Goal: Task Accomplishment & Management: Use online tool/utility

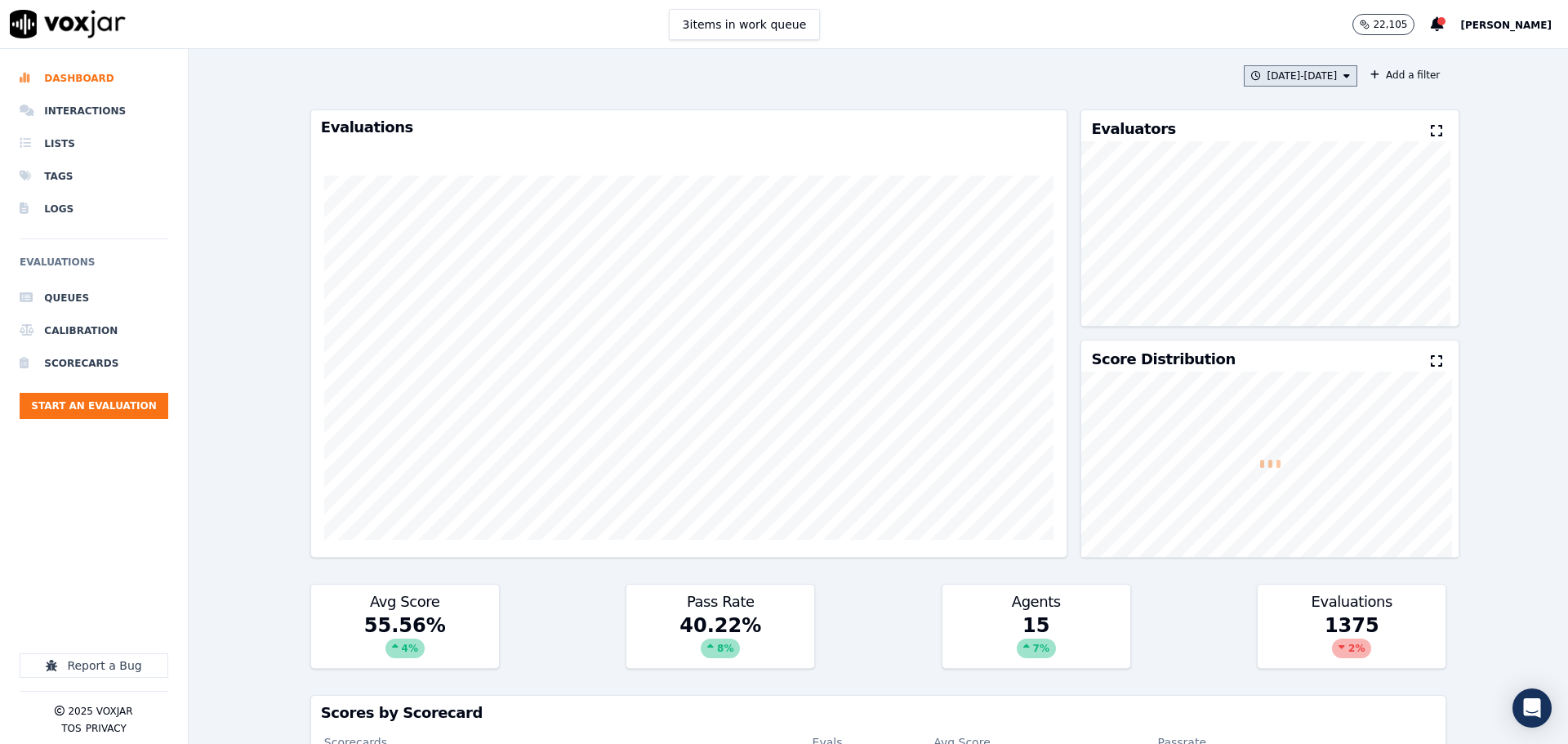
click at [1299, 84] on button "[DATE] - [DATE]" at bounding box center [1301, 76] width 115 height 21
click at [1115, 206] on div "This Month" at bounding box center [1141, 204] width 54 height 13
click at [1317, 273] on button "Add" at bounding box center [1333, 264] width 32 height 27
click at [1386, 72] on button "Add a filter" at bounding box center [1405, 75] width 82 height 20
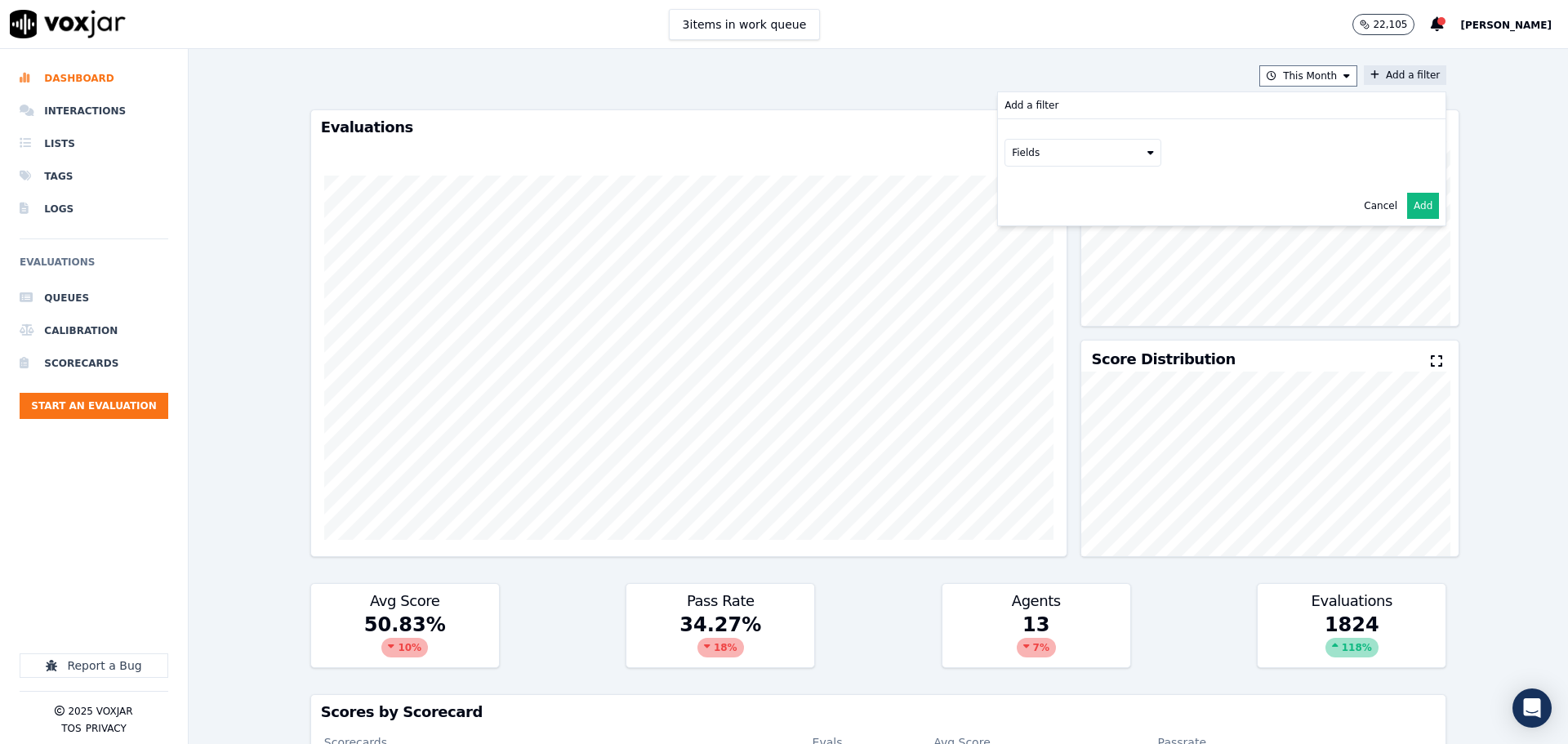
click at [1049, 151] on button "Fields" at bounding box center [1084, 152] width 157 height 27
click at [1048, 311] on div "scorecard" at bounding box center [1056, 318] width 48 height 13
click at [1105, 189] on button "Fields" at bounding box center [1103, 186] width 157 height 27
click at [1090, 220] on label "title" at bounding box center [1102, 215] width 149 height 20
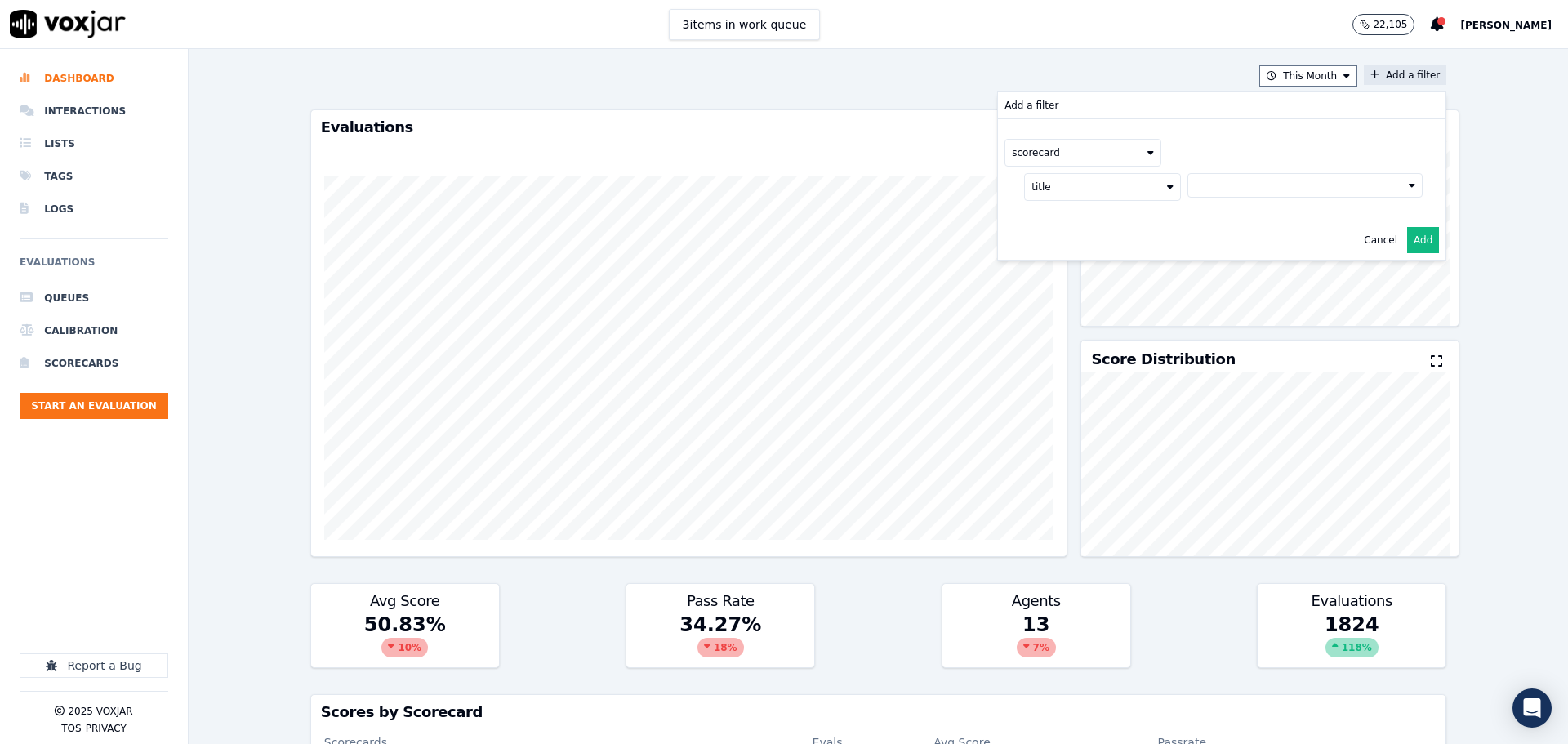
click at [1215, 193] on button at bounding box center [1305, 186] width 236 height 25
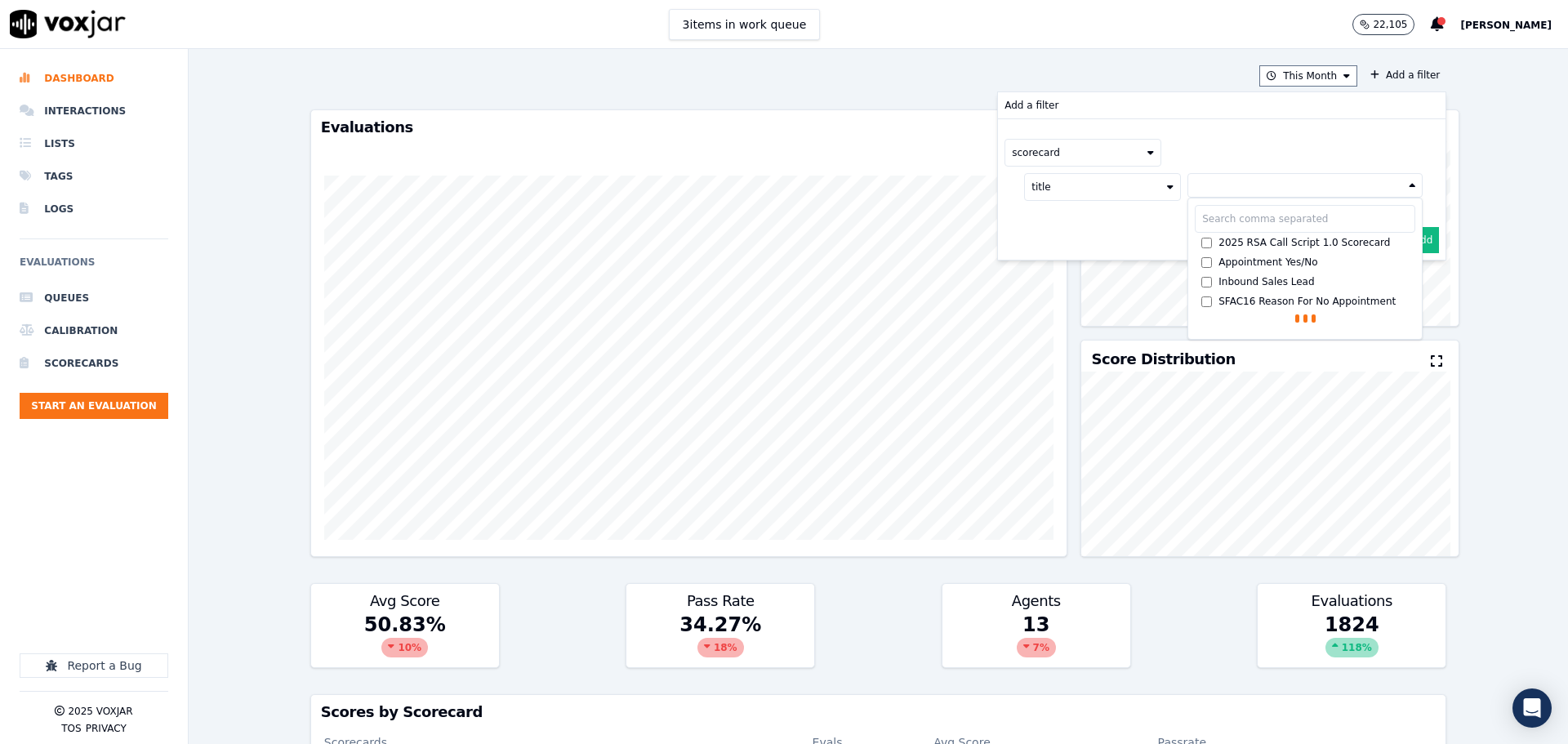
click at [1219, 244] on div "2025 RSA Call Script 1.0 Scorecard" at bounding box center [1304, 242] width 171 height 13
click at [1413, 277] on button "Add" at bounding box center [1423, 279] width 32 height 27
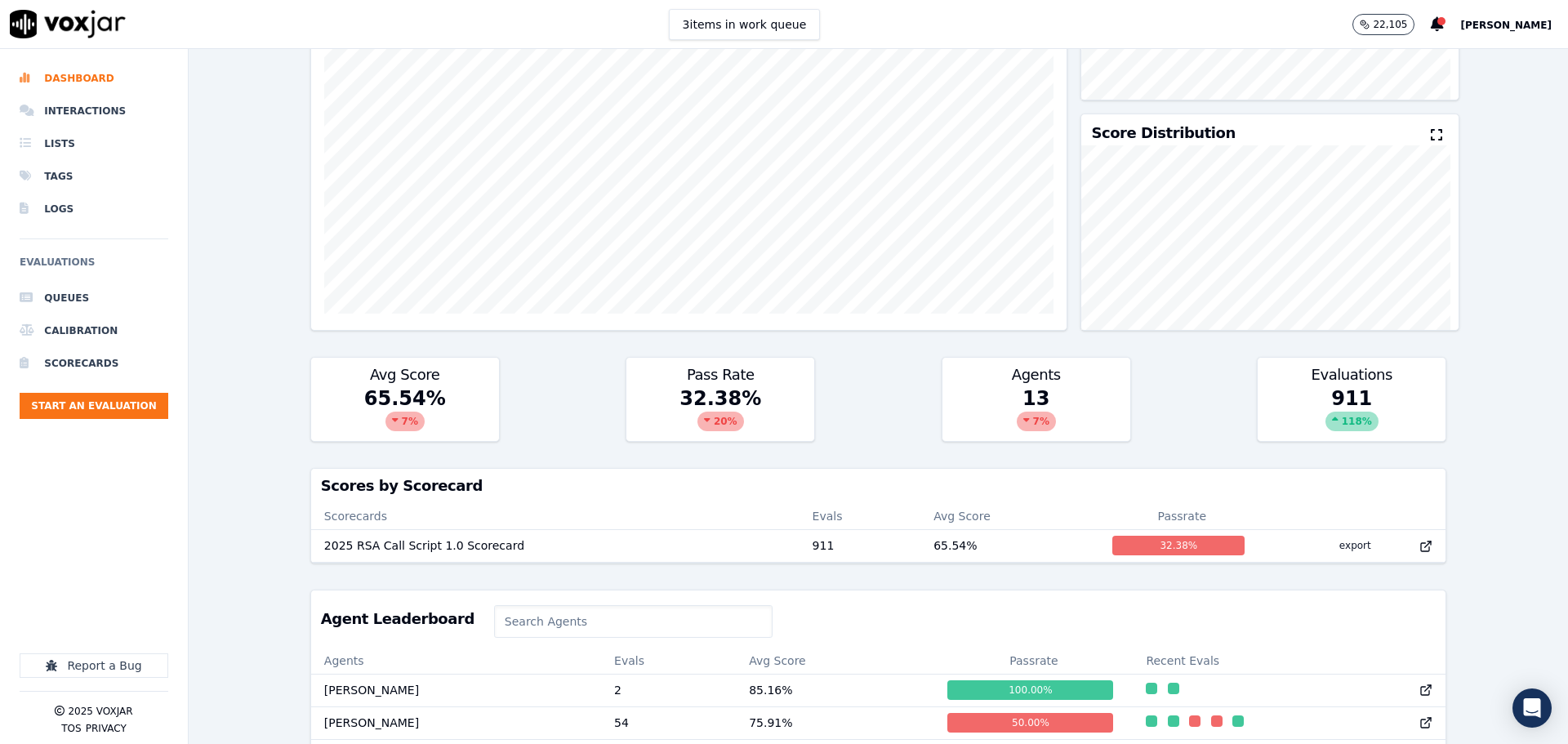
scroll to position [93, 0]
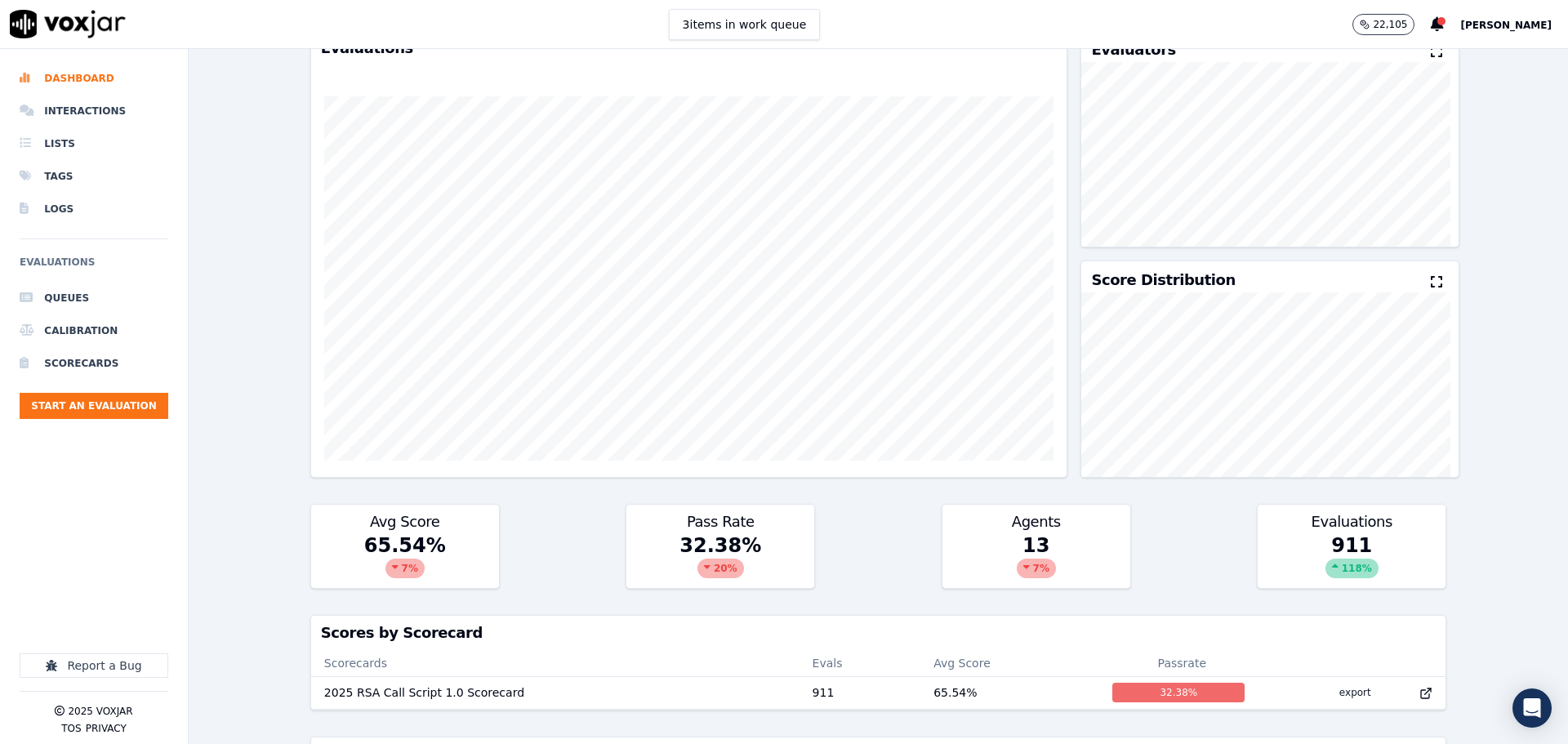
click at [255, 177] on div "This Month scorecard title : 2025 RSA Call Script 1.0 ... Add a filter Evaluati…" at bounding box center [878, 397] width 1380 height 696
